Goal: Transaction & Acquisition: Purchase product/service

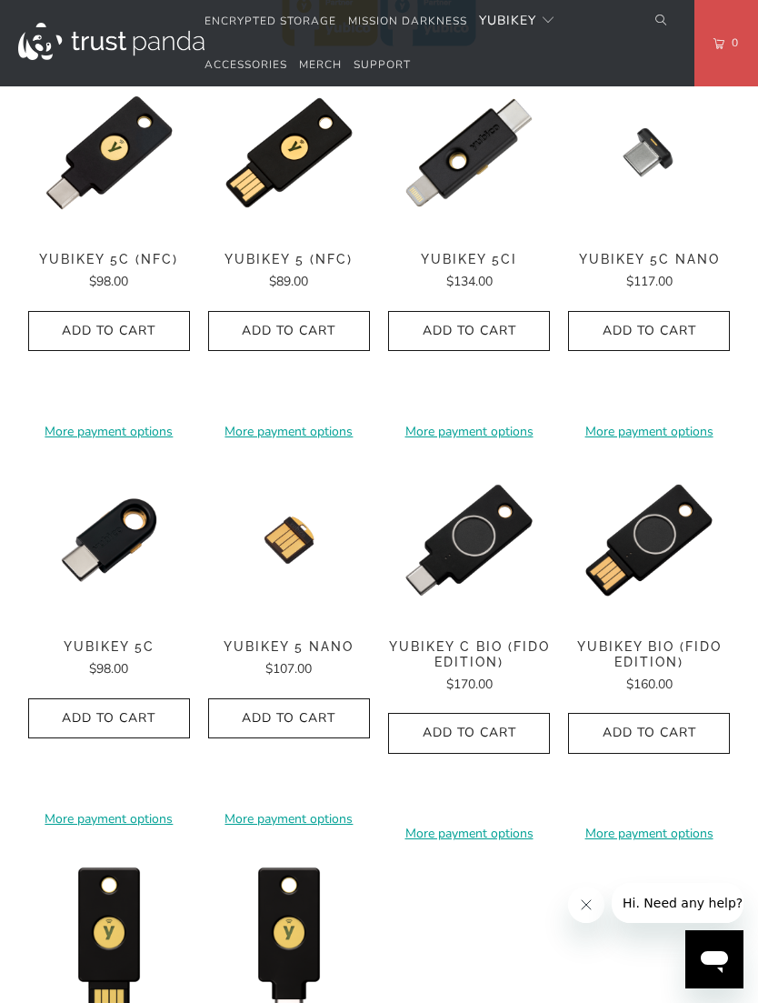
scroll to position [1000, 0]
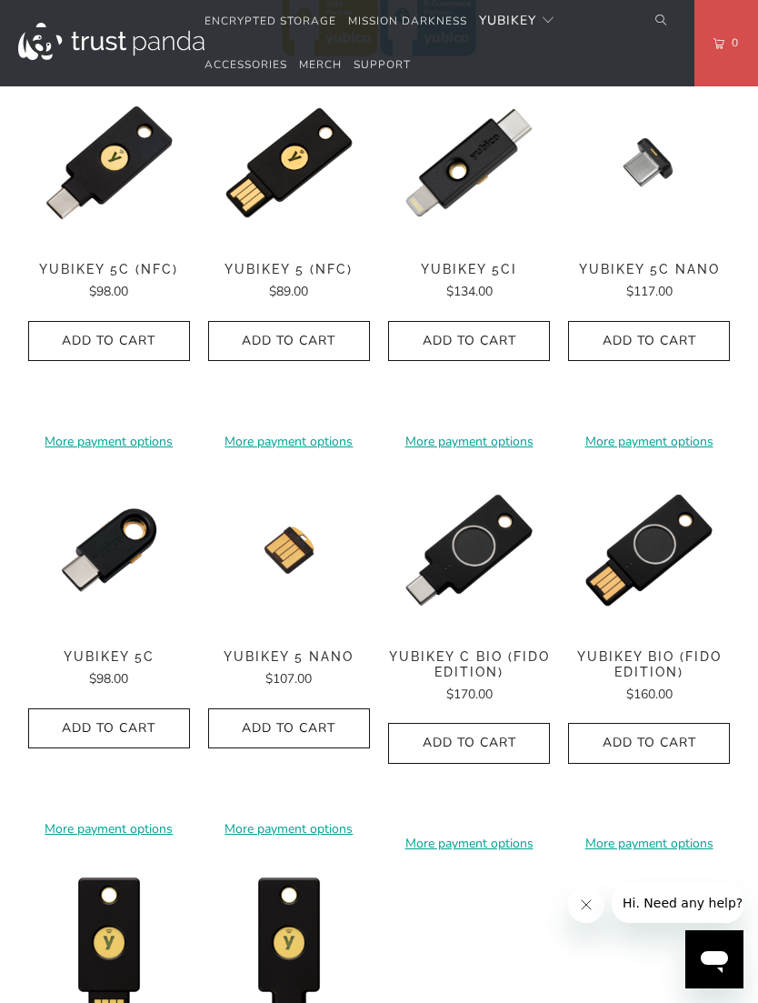
click at [89, 708] on button "Add to Cart" at bounding box center [109, 728] width 162 height 41
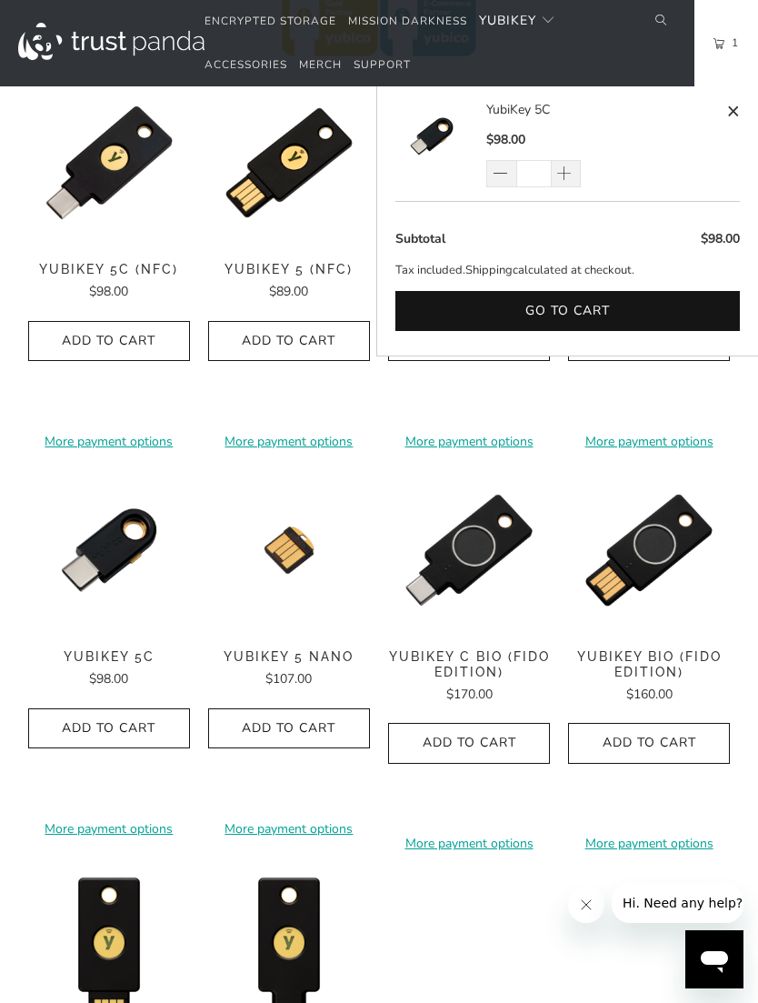
click at [617, 315] on button "Go to cart" at bounding box center [567, 311] width 345 height 41
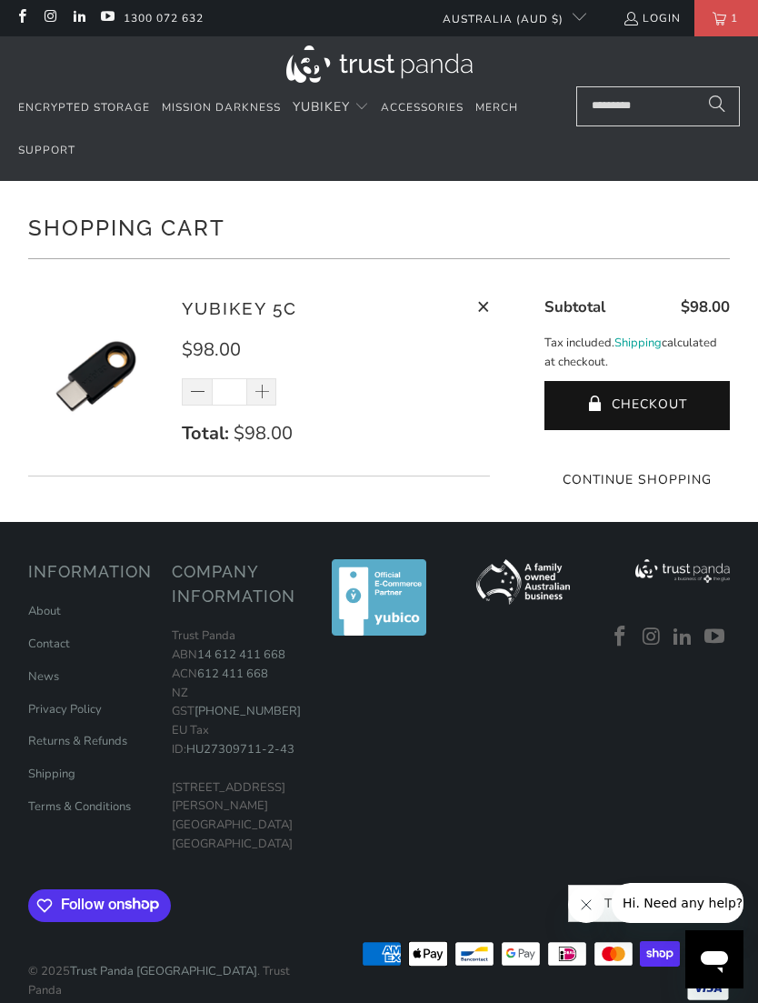
click at [639, 454] on shopify-apple-pay-button at bounding box center [637, 444] width 4 height 17
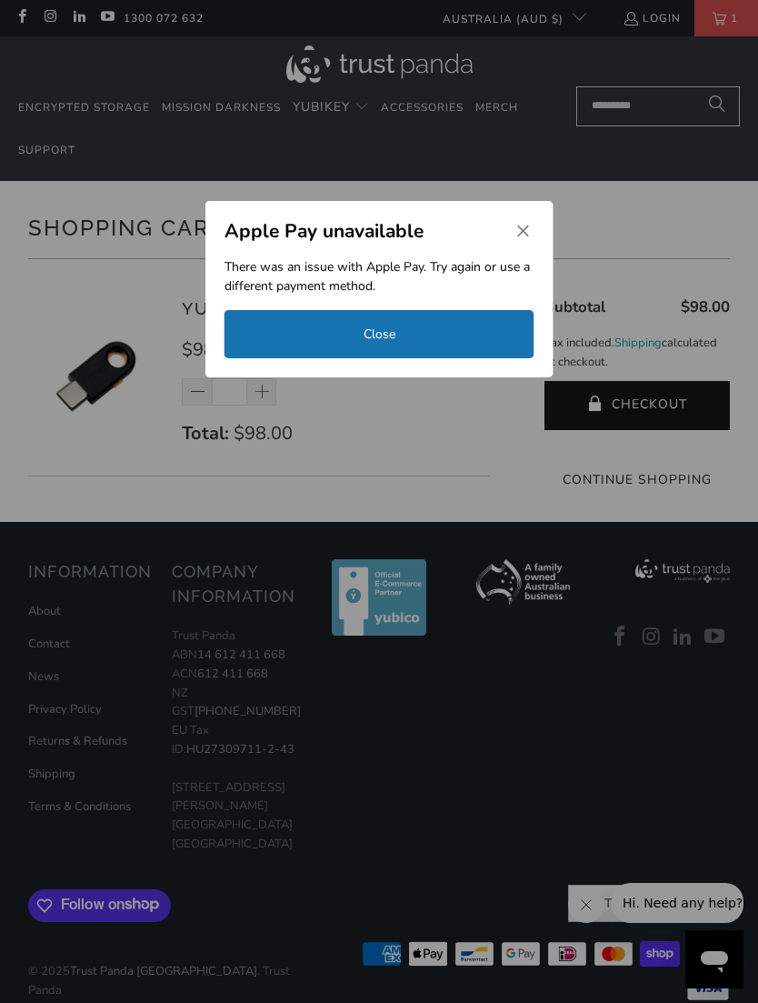
click at [520, 226] on icon "Close" at bounding box center [523, 231] width 16 height 16
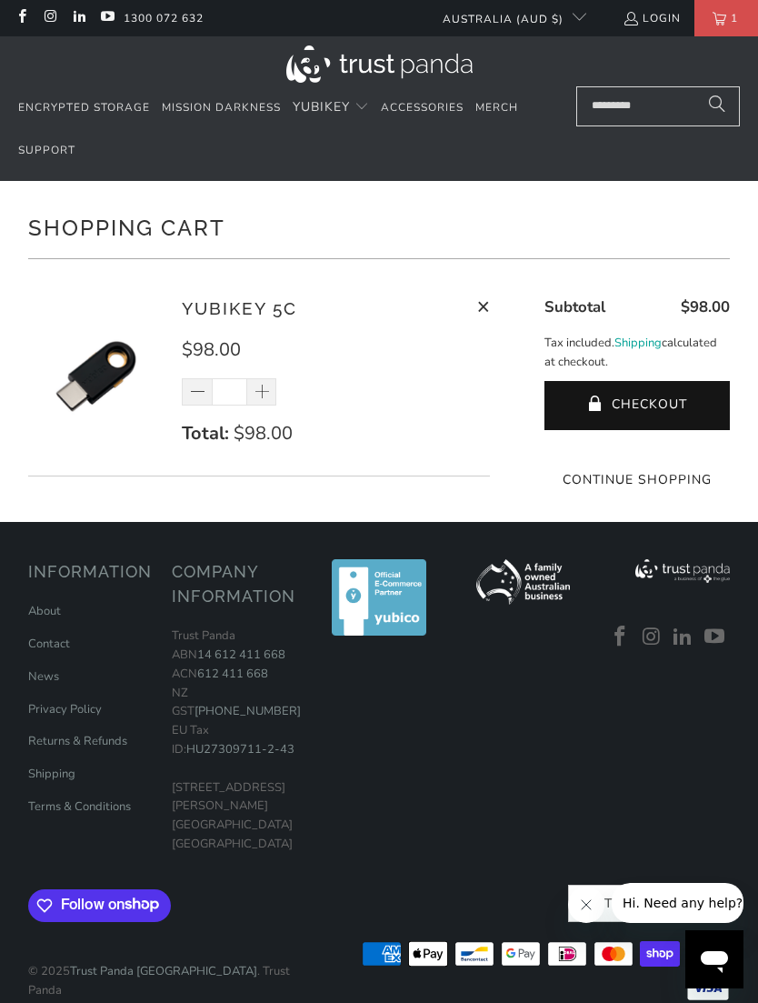
click at [269, 375] on div "YubiKey 5C $98.00 * Total: $98.00 Remove" at bounding box center [327, 380] width 290 height 171
click at [265, 390] on span at bounding box center [262, 393] width 18 height 18
type input "*"
